Goal: Navigation & Orientation: Go to known website

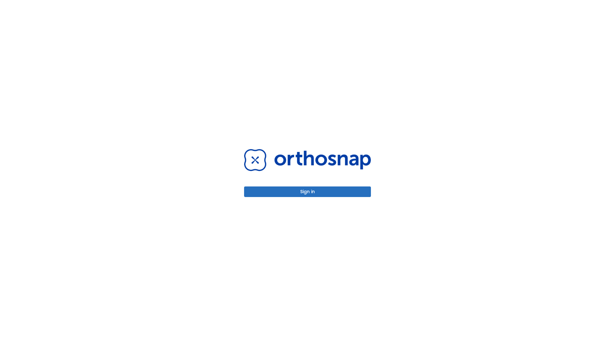
click at [308, 192] on button "Sign in" at bounding box center [307, 191] width 127 height 11
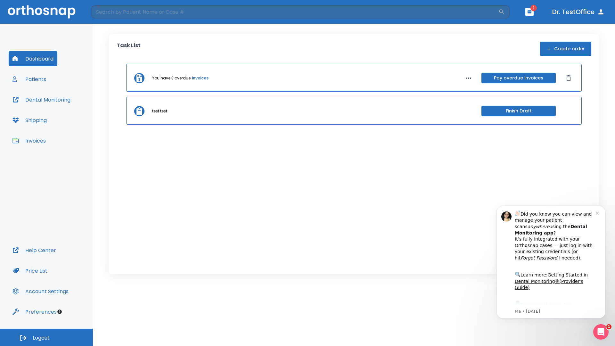
click at [46, 337] on span "Logout" at bounding box center [41, 337] width 17 height 7
